Goal: Information Seeking & Learning: Learn about a topic

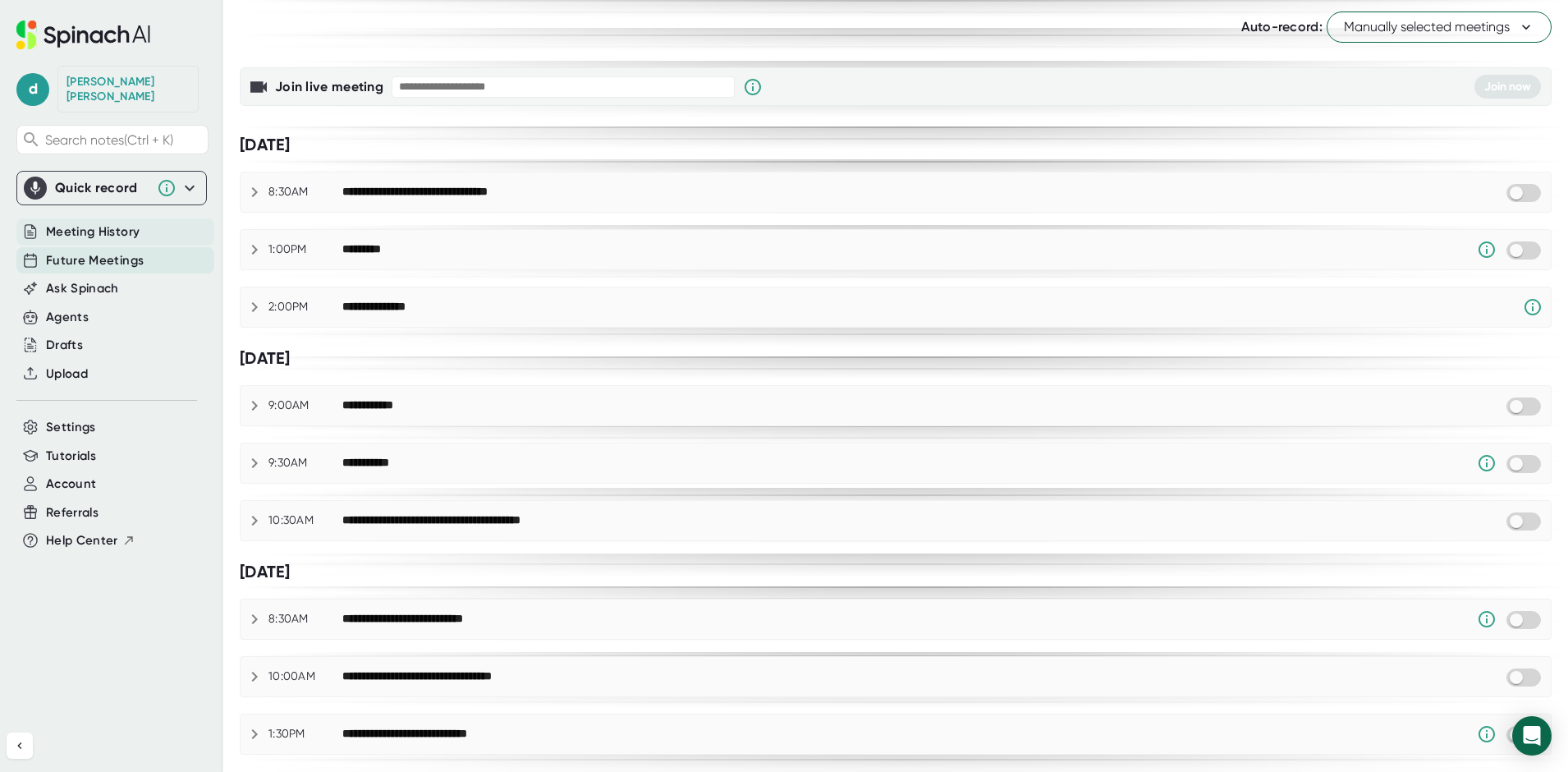
click at [122, 224] on span "Meeting History" at bounding box center [92, 232] width 94 height 19
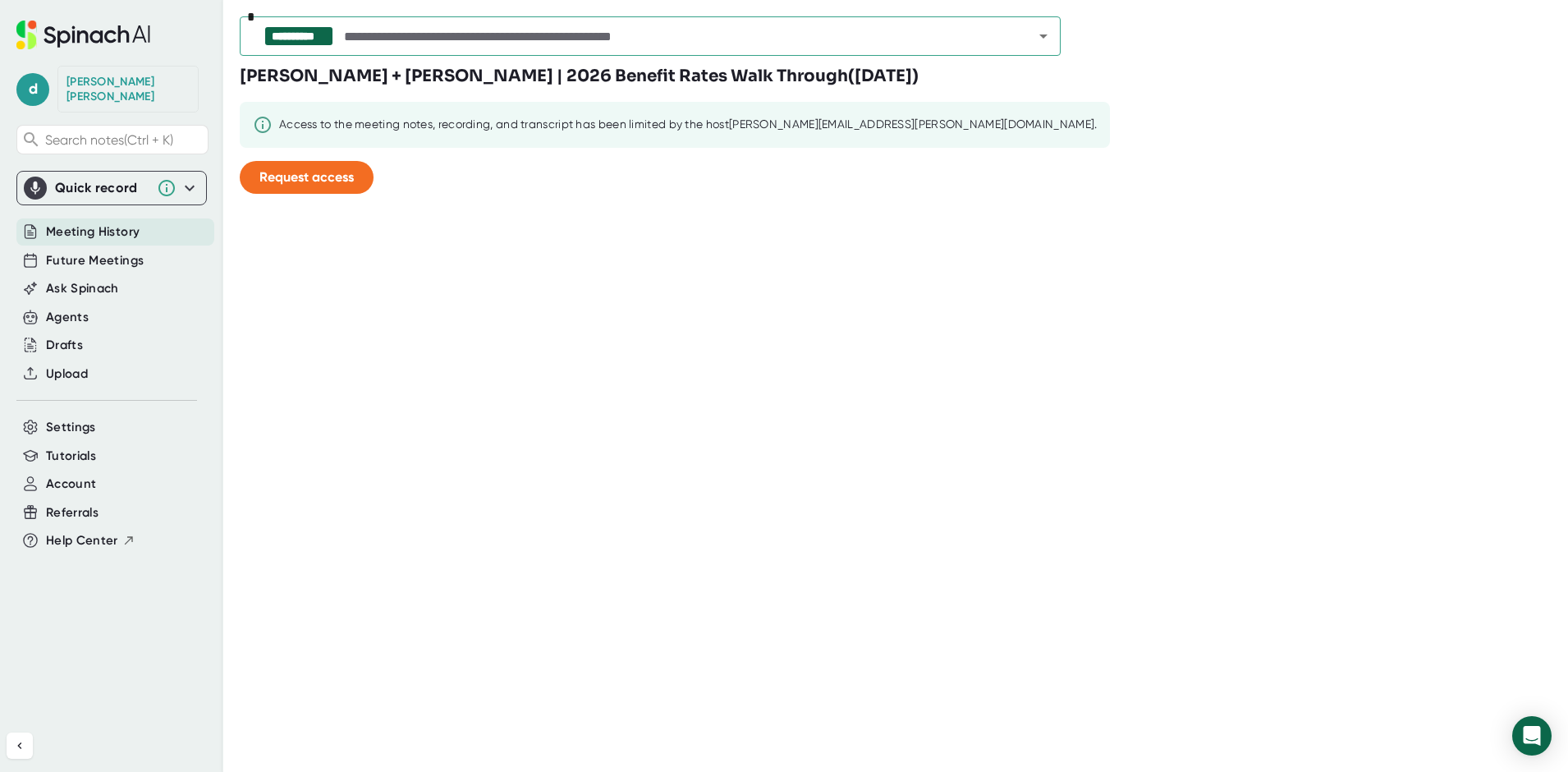
click at [1046, 30] on icon "Open" at bounding box center [1043, 35] width 20 height 20
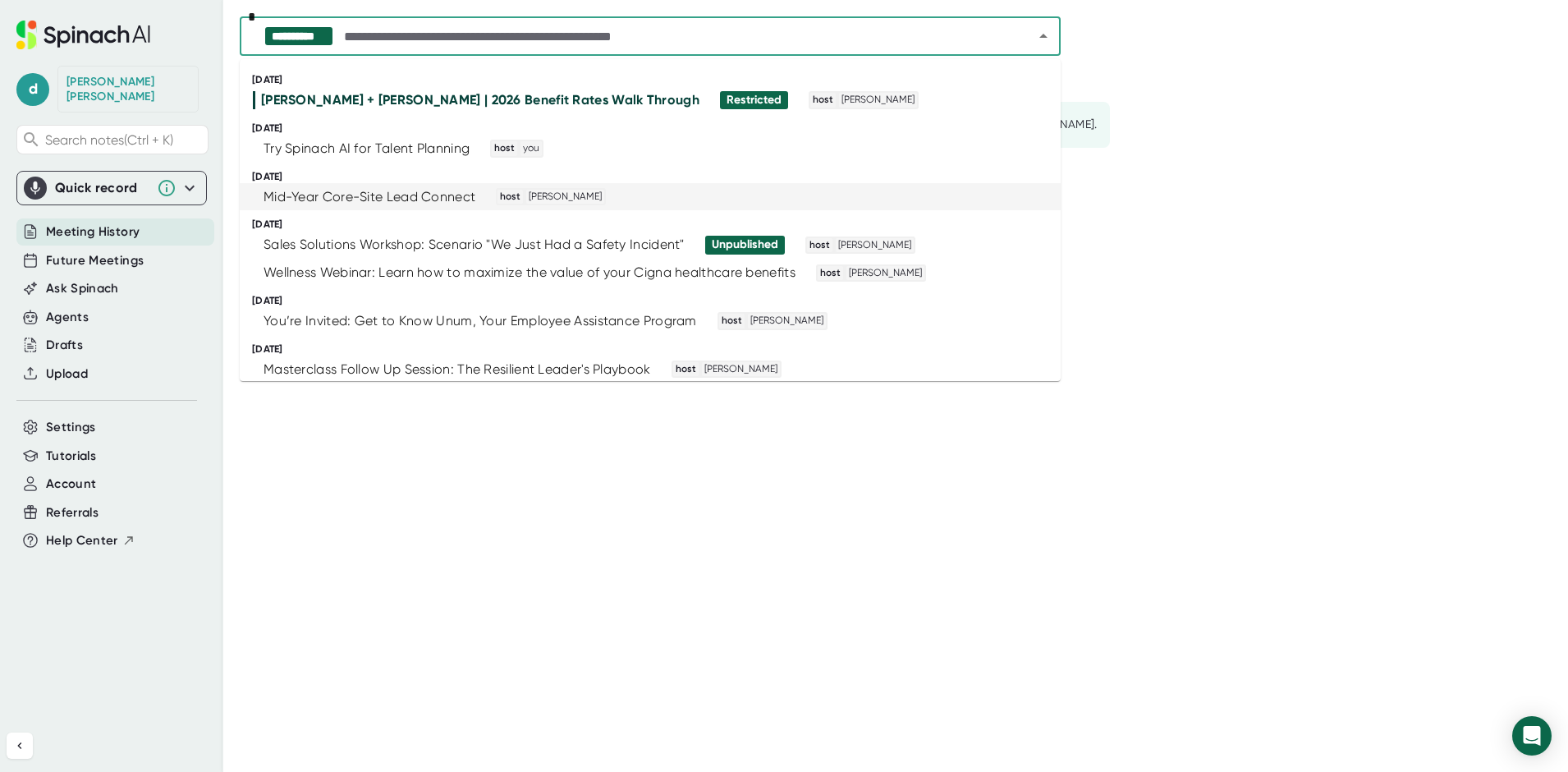
click at [377, 198] on div "Mid-Year Core-Site Lead Connect" at bounding box center [370, 197] width 212 height 17
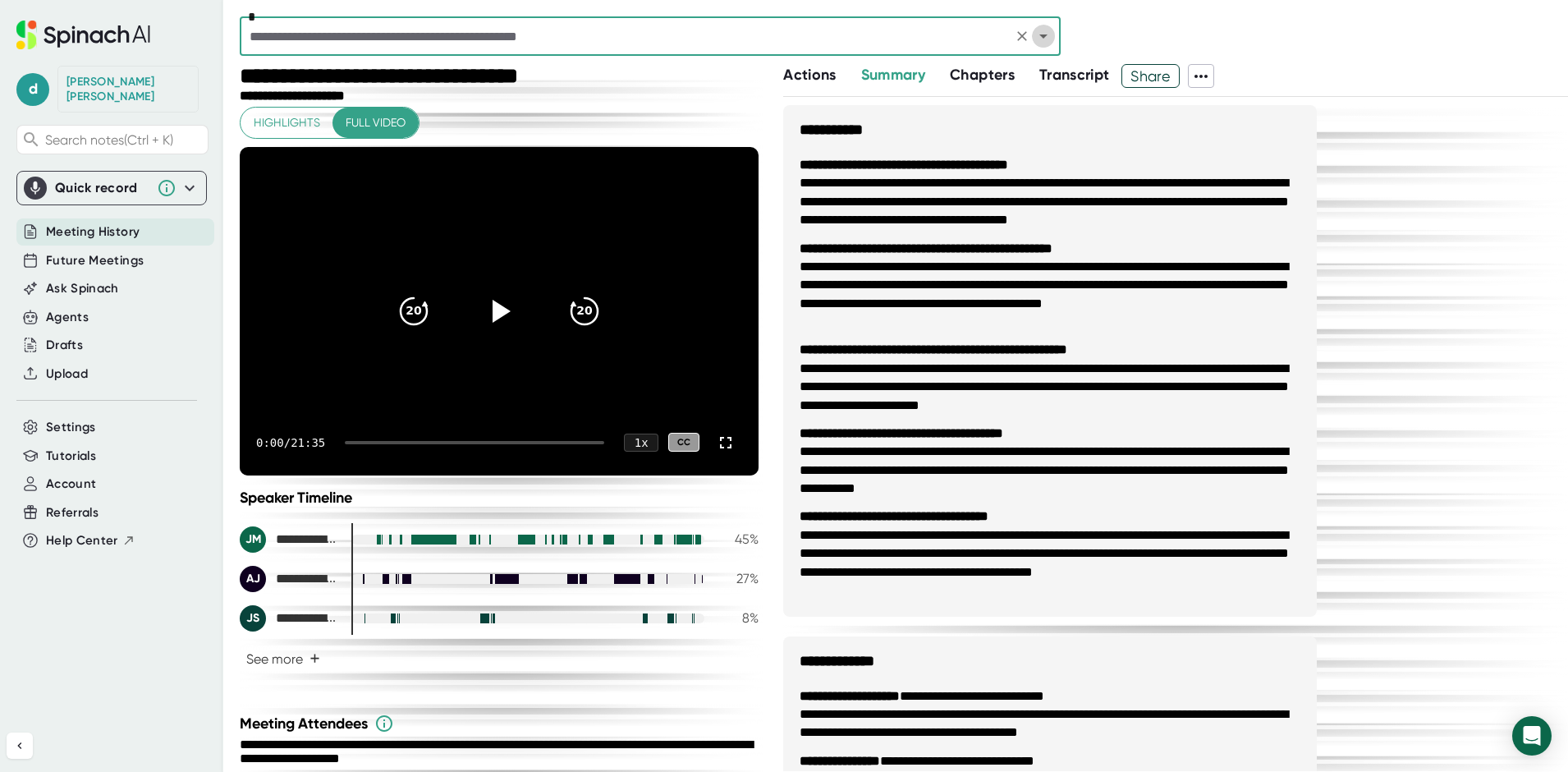
click at [1046, 36] on icon "Open" at bounding box center [1043, 36] width 8 height 4
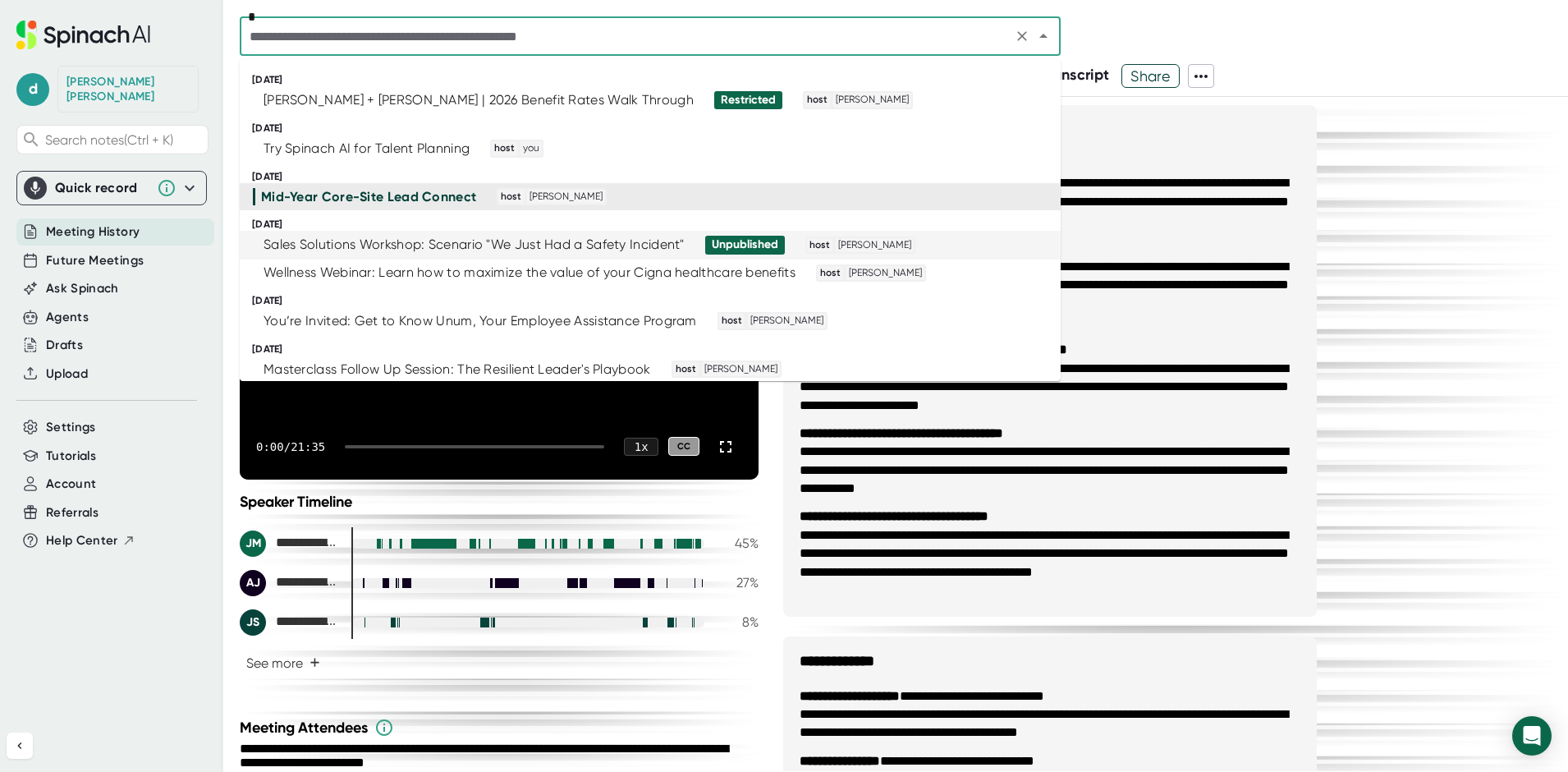
click at [554, 252] on div "Sales Solutions Workshop: Scenario "We Just Had a Safety Incident"" at bounding box center [474, 245] width 421 height 17
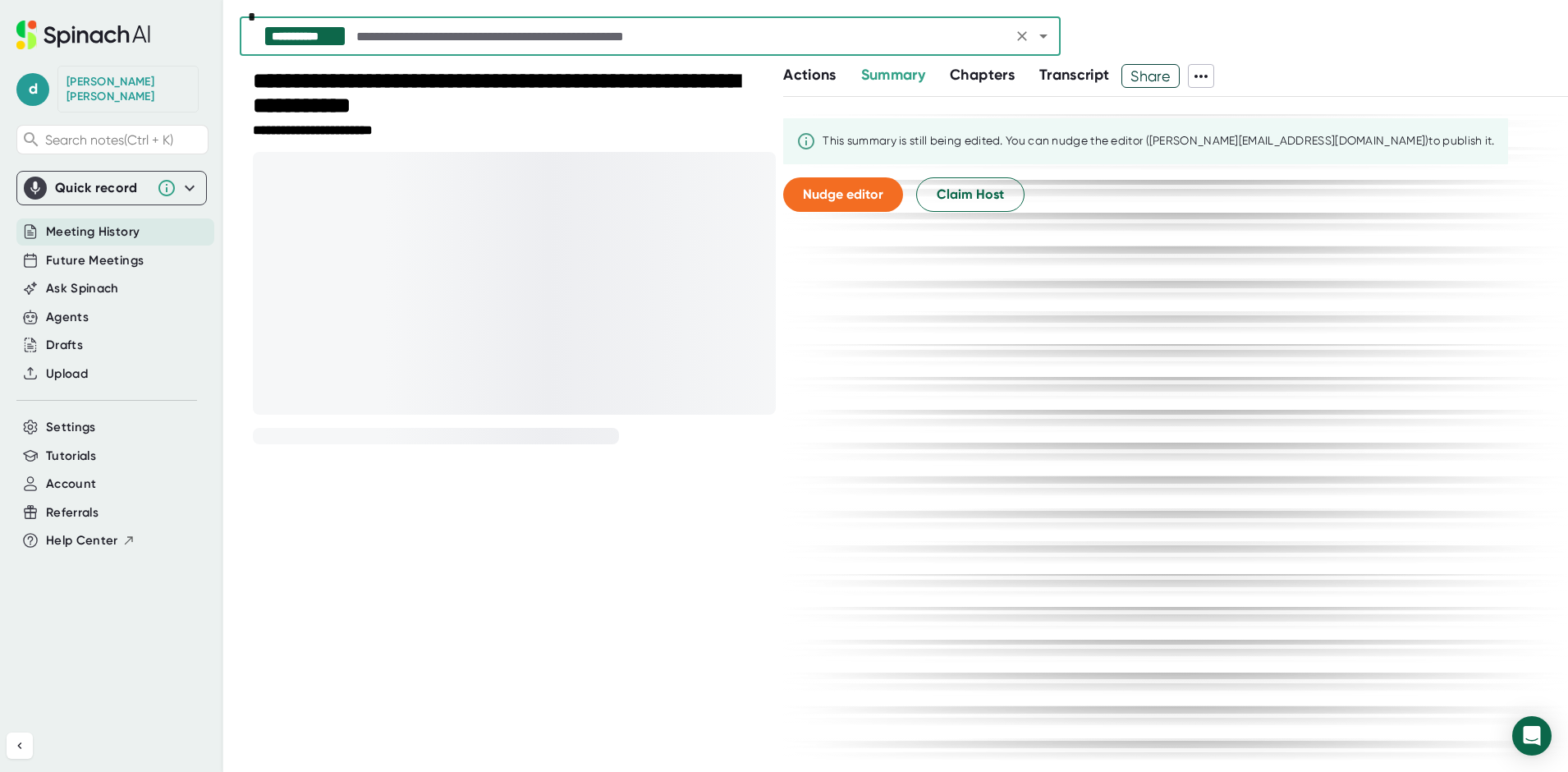
click at [1040, 35] on icon "Open" at bounding box center [1043, 36] width 8 height 4
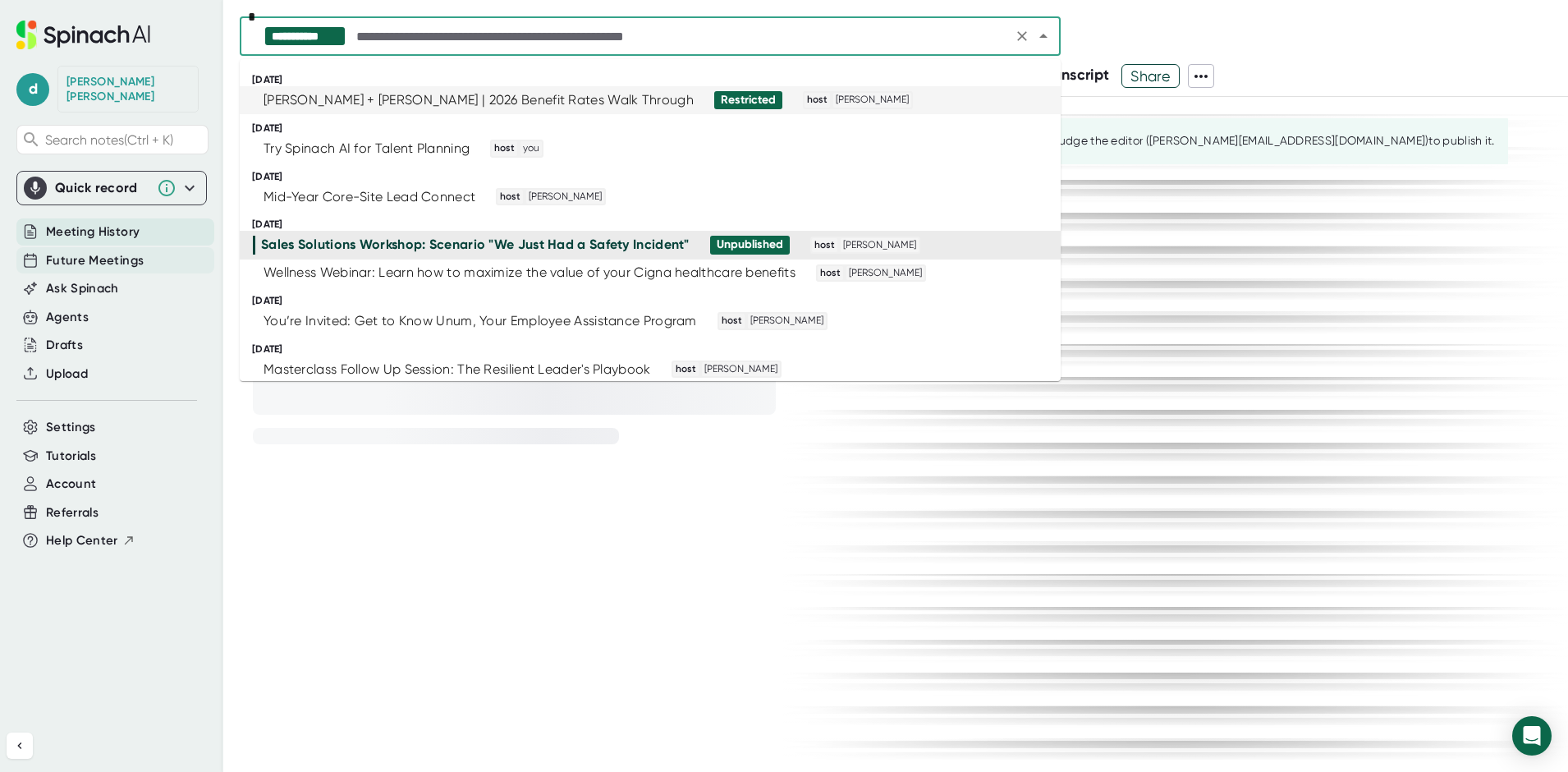
click at [85, 251] on span "Future Meetings" at bounding box center [94, 261] width 98 height 19
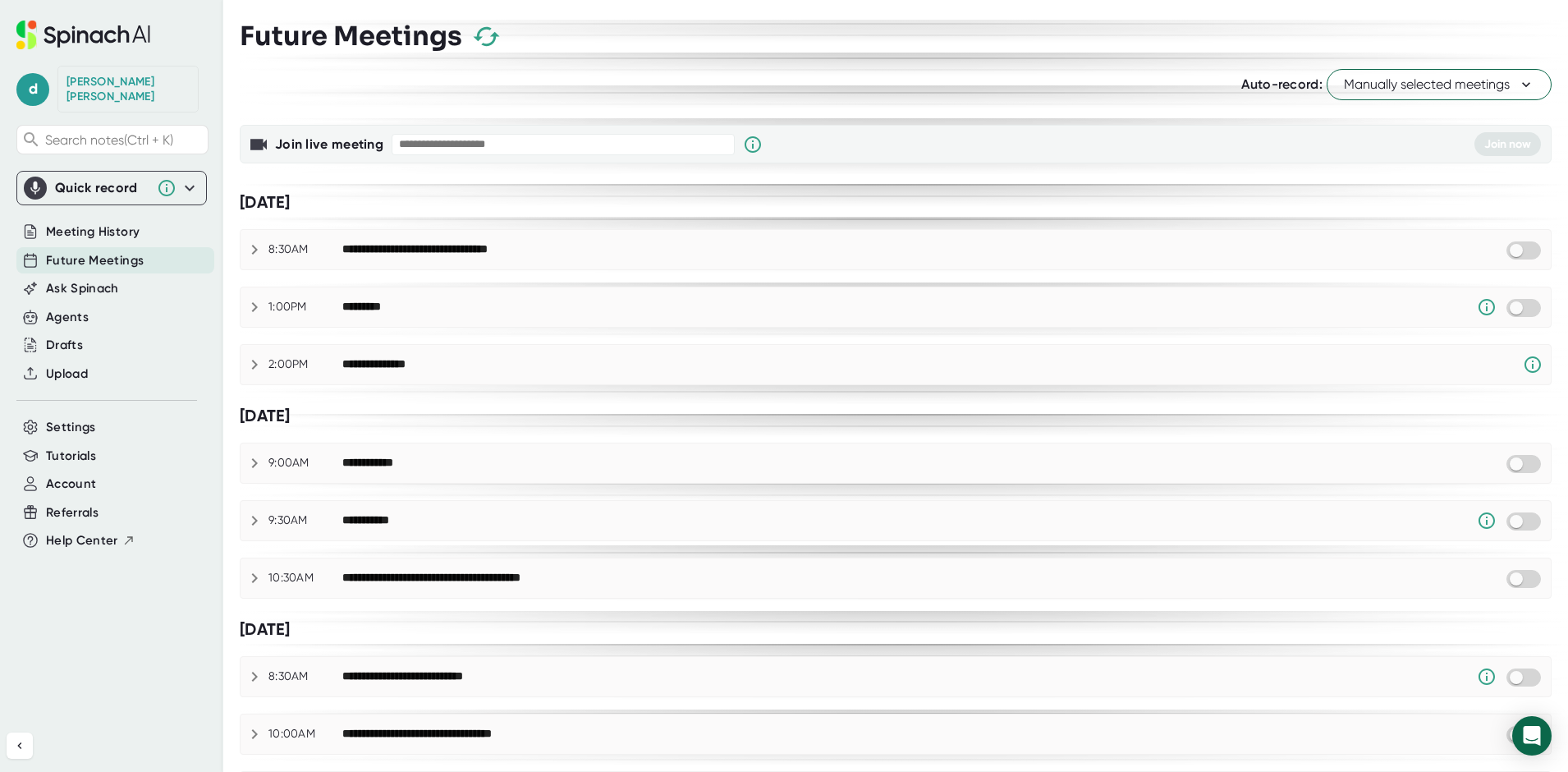
click at [254, 249] on icon at bounding box center [254, 249] width 20 height 20
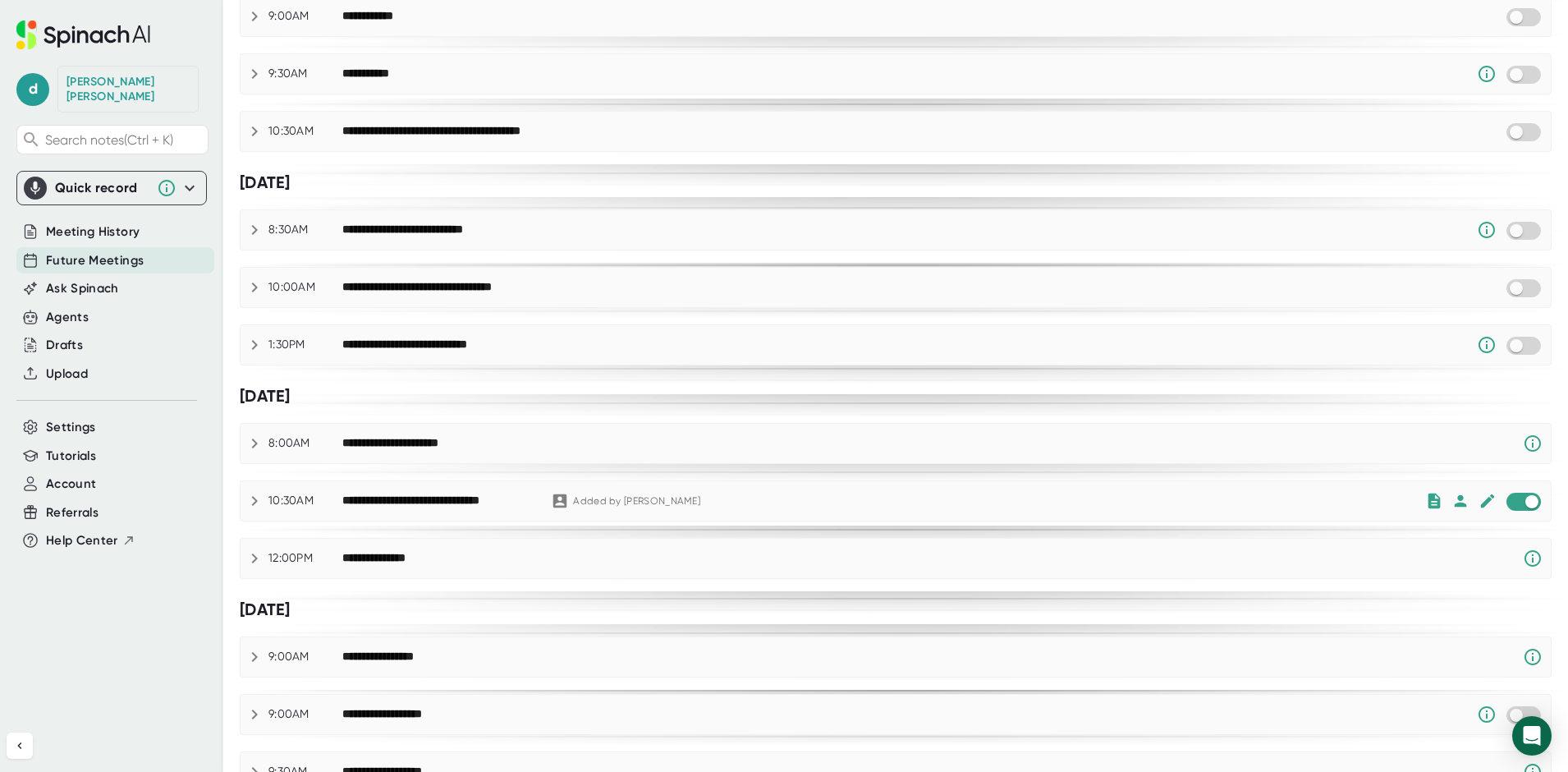
scroll to position [940, 0]
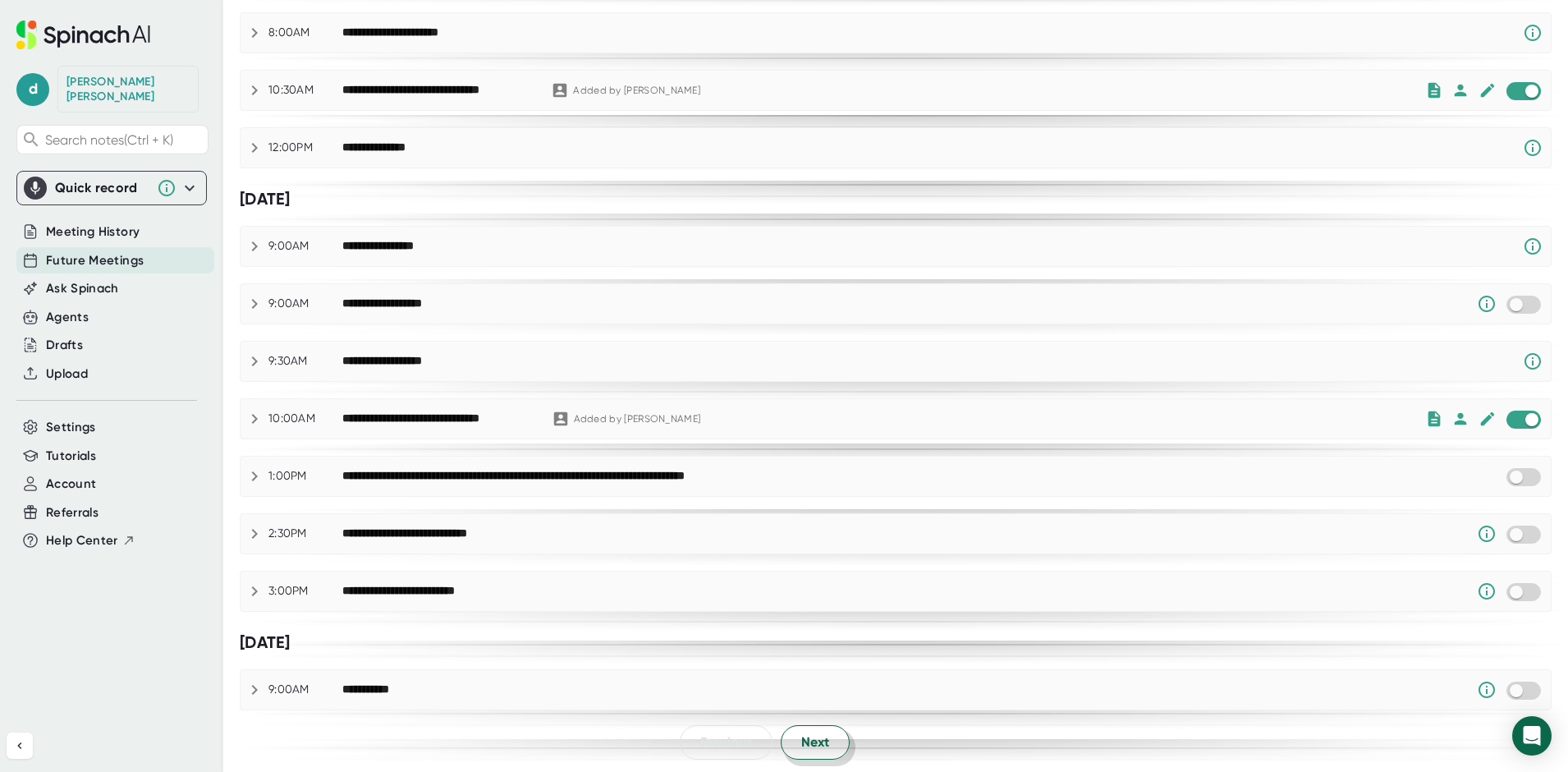
click at [803, 740] on span "Next" at bounding box center [816, 742] width 28 height 20
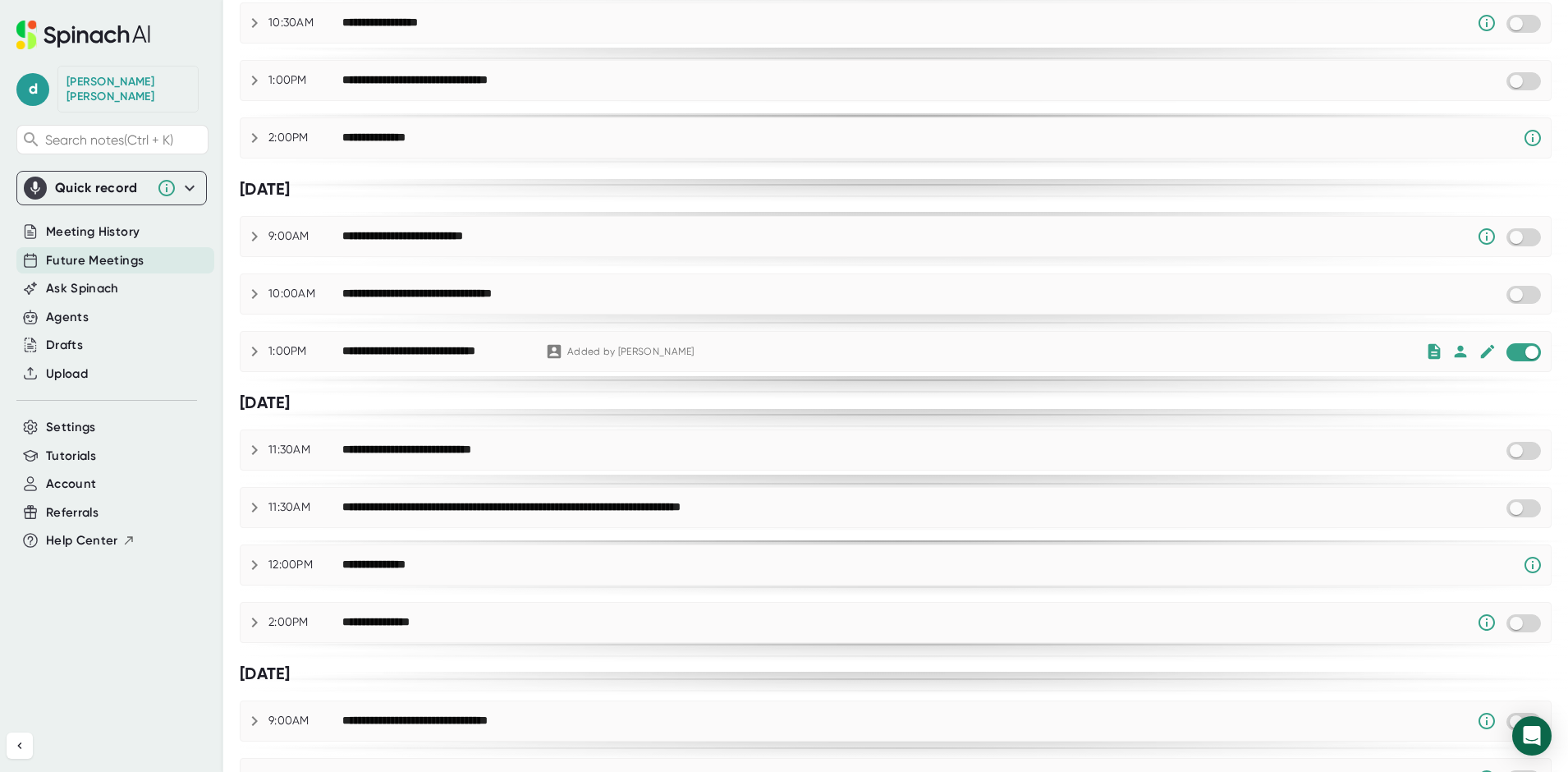
scroll to position [329, 0]
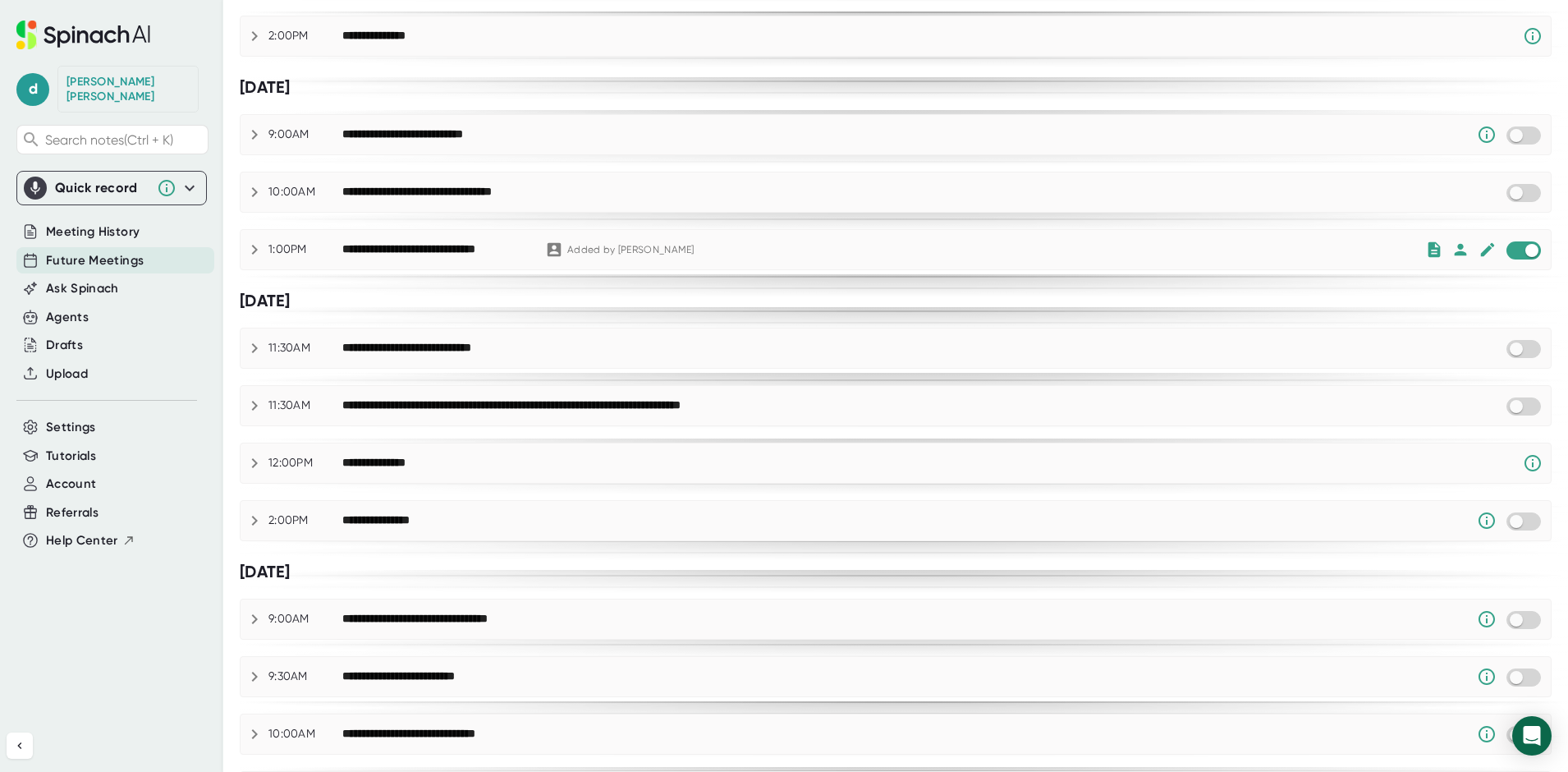
click at [254, 66] on div "**********" at bounding box center [895, 551] width 1312 height 1638
